Goal: Task Accomplishment & Management: Manage account settings

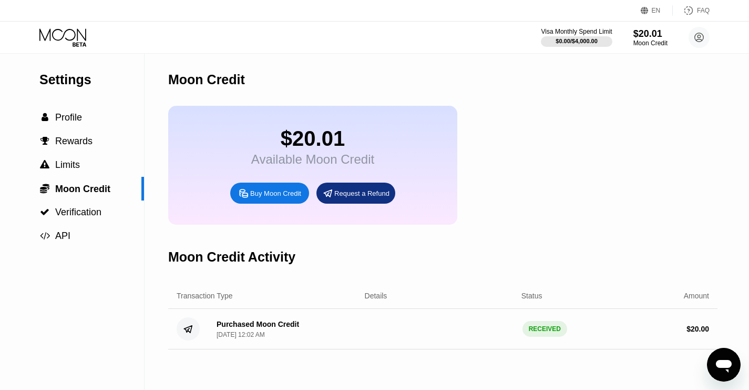
click at [74, 36] on icon at bounding box center [63, 37] width 49 height 18
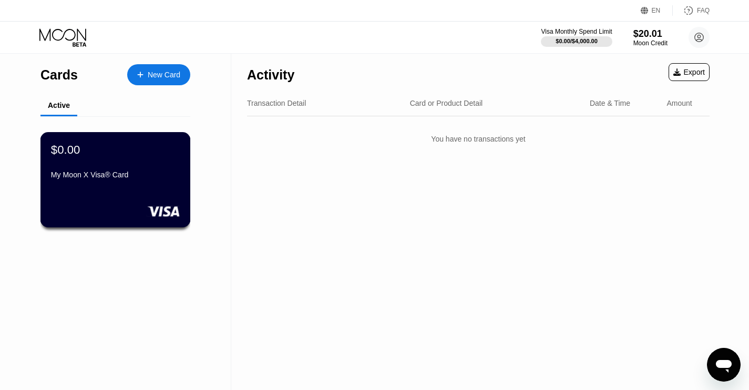
click at [82, 165] on div "$0.00 My Moon X Visa® Card" at bounding box center [115, 163] width 129 height 40
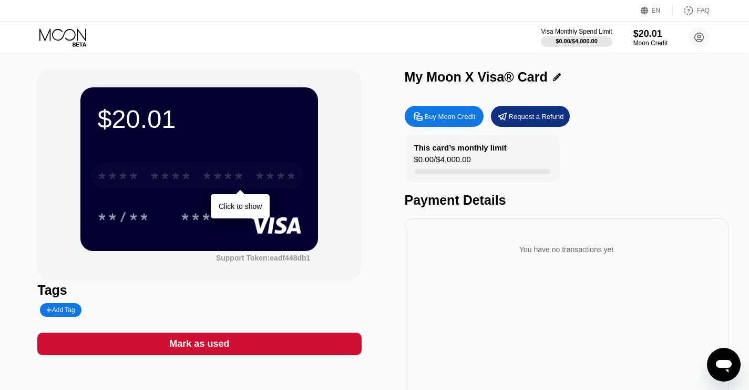
click at [243, 185] on div "* * * *" at bounding box center [223, 177] width 42 height 17
click at [276, 181] on div "6649" at bounding box center [276, 177] width 42 height 17
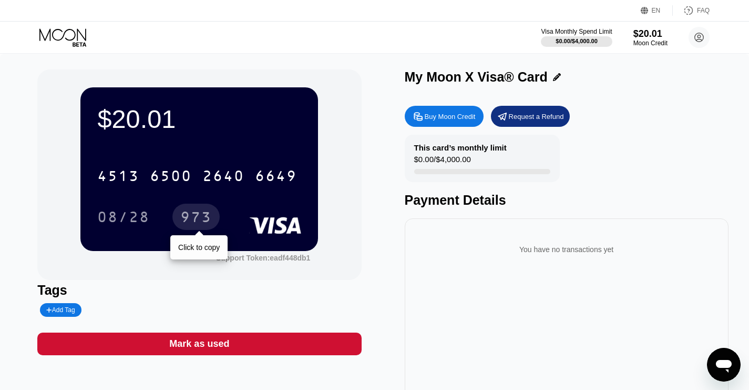
click at [190, 218] on div "973" at bounding box center [196, 218] width 32 height 17
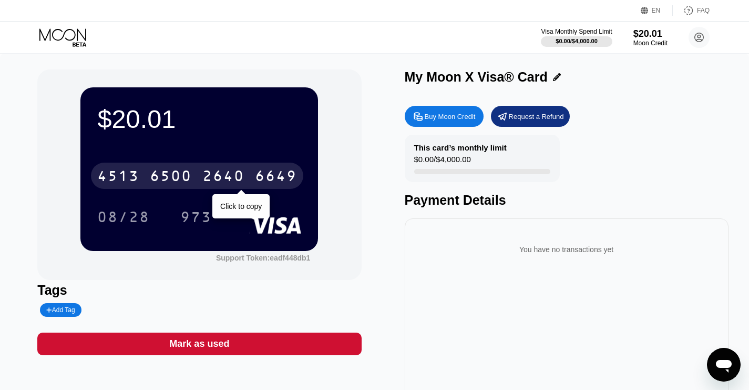
click at [271, 181] on div "6649" at bounding box center [276, 177] width 42 height 17
